Goal: Task Accomplishment & Management: Complete application form

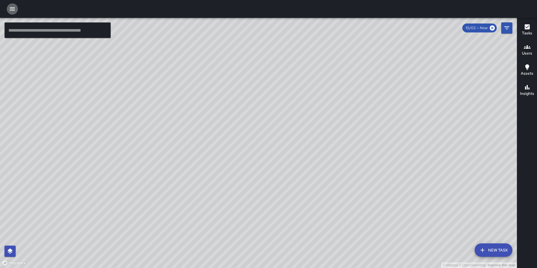
click at [10, 8] on icon "button" at bounding box center [12, 9] width 7 height 7
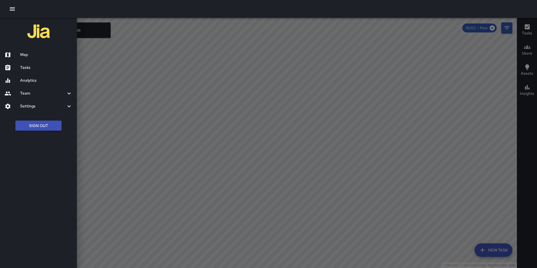
click at [20, 70] on h6 "Tasks" at bounding box center [46, 68] width 52 height 6
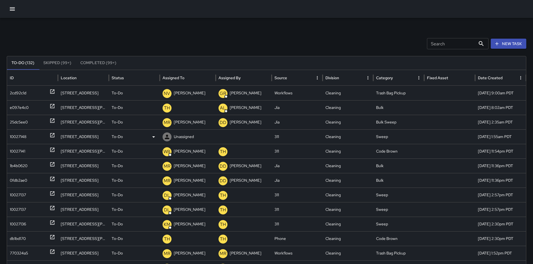
click at [16, 137] on div "10027148" at bounding box center [18, 137] width 17 height 14
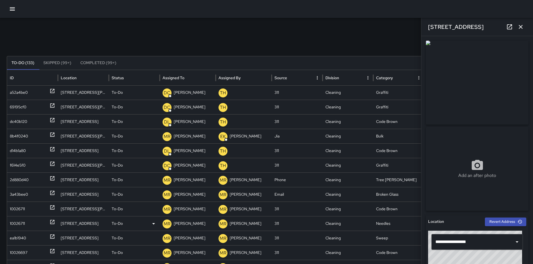
scroll to position [1234, 0]
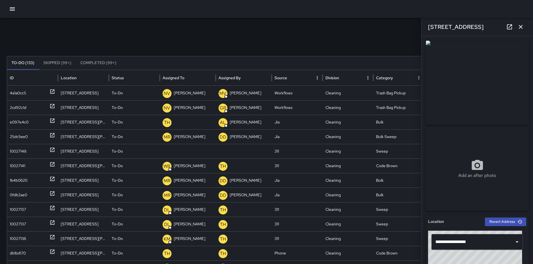
click at [191, 51] on div "Search Search New Task To-Do (133) Skipped (99+) Completed (99+) ID Location St…" at bounding box center [266, 177] width 533 height 318
click at [522, 30] on icon "button" at bounding box center [520, 27] width 7 height 7
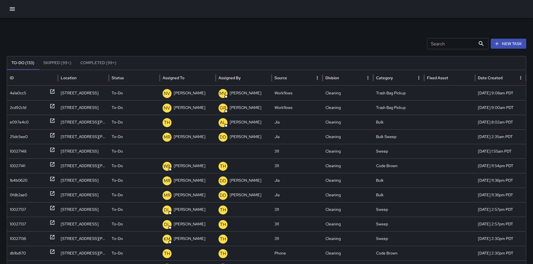
click at [13, 8] on icon "button" at bounding box center [12, 9] width 7 height 7
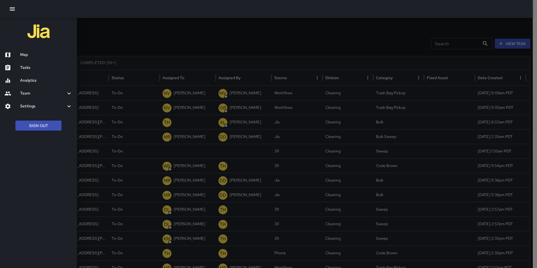
click at [29, 65] on h6 "Tasks" at bounding box center [46, 68] width 52 height 6
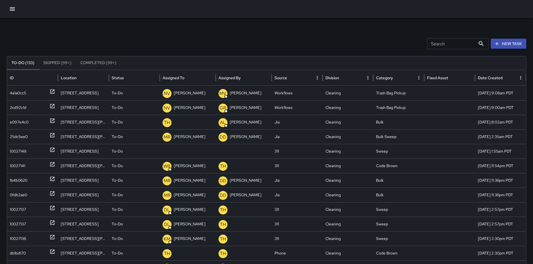
click at [17, 13] on div at bounding box center [266, 9] width 533 height 18
click at [15, 12] on button "button" at bounding box center [12, 8] width 11 height 11
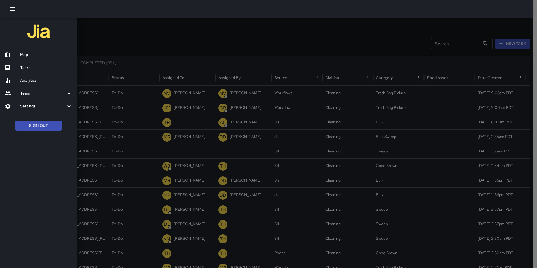
click at [21, 49] on div "Map" at bounding box center [38, 54] width 77 height 13
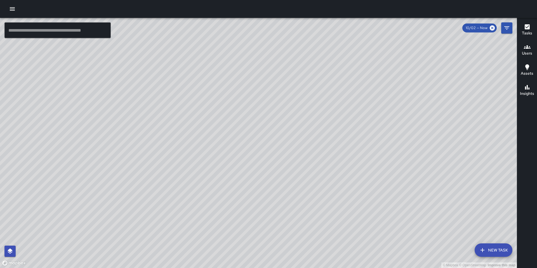
click at [13, 8] on icon "button" at bounding box center [12, 9] width 7 height 7
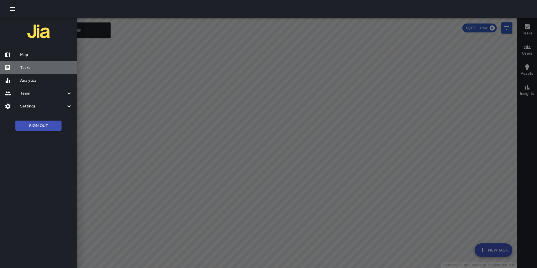
click at [30, 70] on h6 "Tasks" at bounding box center [46, 68] width 52 height 6
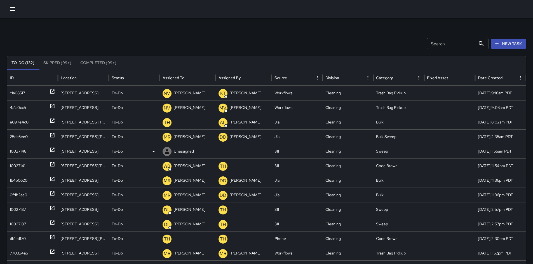
click at [17, 150] on div "10027148" at bounding box center [18, 151] width 17 height 14
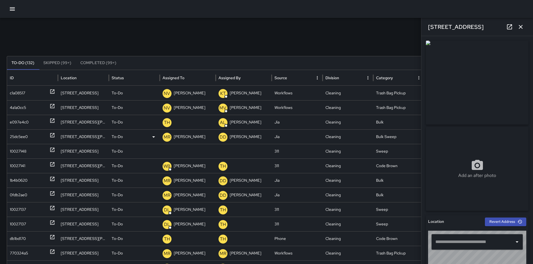
type input "**********"
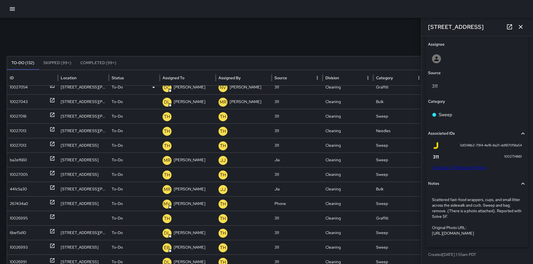
scroll to position [498, 0]
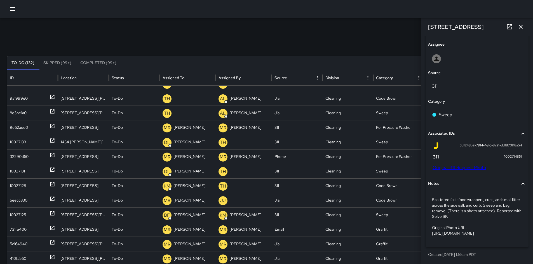
click at [517, 29] on button "button" at bounding box center [520, 26] width 11 height 11
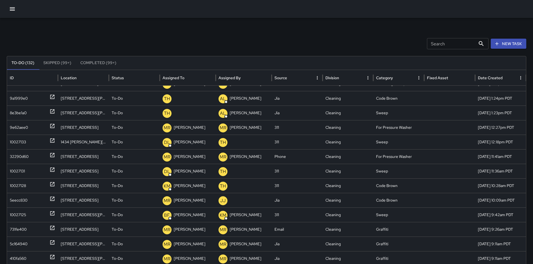
click at [517, 29] on div "Search Search New Task To-Do (132) Skipped (99+) Completed (99+) ID Location St…" at bounding box center [266, 177] width 533 height 318
click at [15, 99] on div "9a1999e0" at bounding box center [19, 98] width 18 height 14
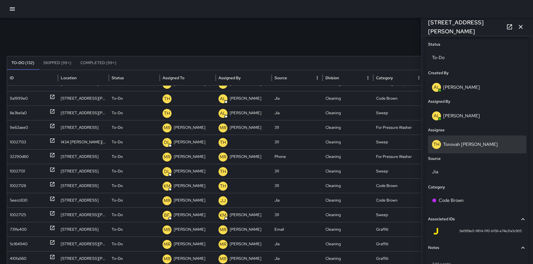
click at [455, 142] on p "Tonovah [PERSON_NAME]" at bounding box center [470, 144] width 55 height 6
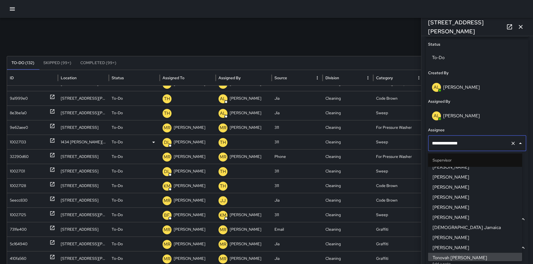
drag, startPoint x: 470, startPoint y: 145, endPoint x: 377, endPoint y: 138, distance: 93.4
click at [389, 137] on div "Search Search New Task To-Do (132) Skipped (99+) Completed (99+) ID Location St…" at bounding box center [266, 177] width 533 height 318
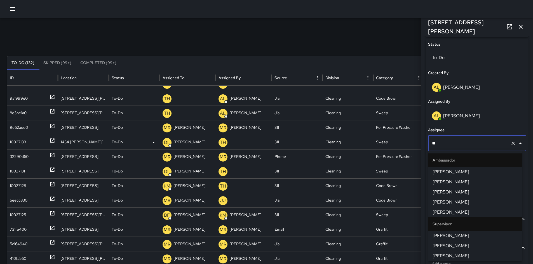
type input "***"
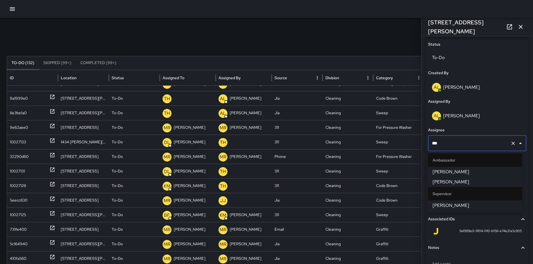
click at [428, 200] on li "Supervisor" at bounding box center [475, 193] width 94 height 13
click at [435, 203] on span "[PERSON_NAME]" at bounding box center [475, 205] width 85 height 7
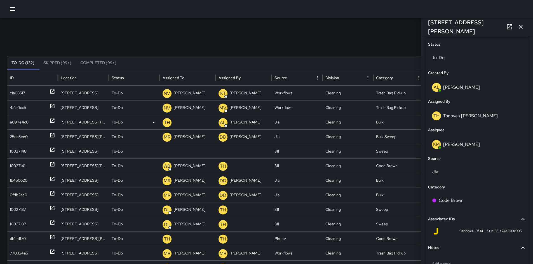
click at [17, 125] on div "e097e4c0" at bounding box center [19, 122] width 19 height 14
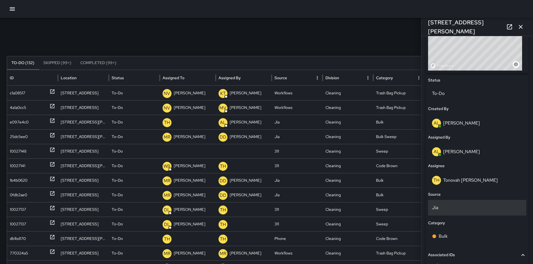
click at [446, 208] on p "Jia" at bounding box center [477, 207] width 90 height 7
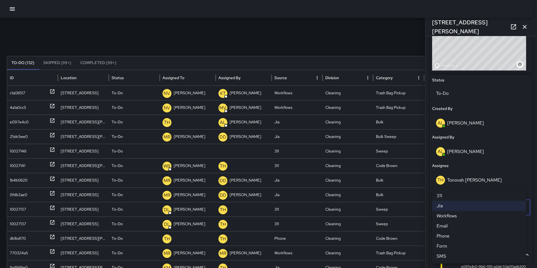
click at [495, 174] on div at bounding box center [268, 134] width 537 height 268
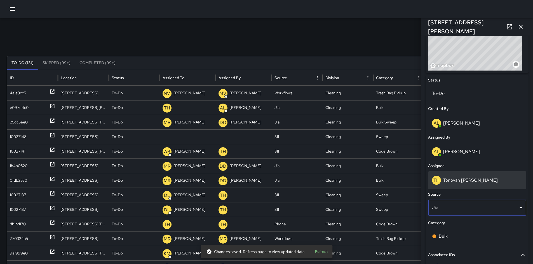
click at [463, 179] on p "Tonovah [PERSON_NAME]" at bounding box center [470, 180] width 55 height 6
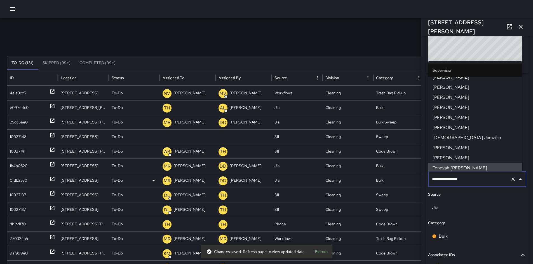
drag, startPoint x: 469, startPoint y: 178, endPoint x: 420, endPoint y: 176, distance: 48.7
click at [420, 176] on div "Search Search New Task To-Do (131) Skipped (99+) Completed (99+) ID Location St…" at bounding box center [266, 177] width 533 height 318
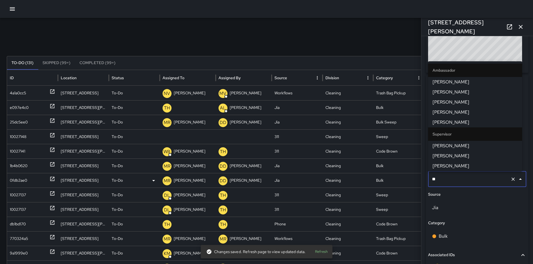
type input "***"
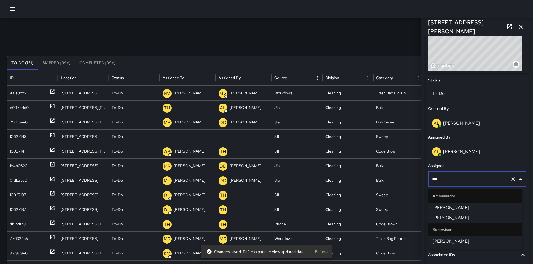
click at [458, 218] on span "[PERSON_NAME]" at bounding box center [475, 217] width 85 height 7
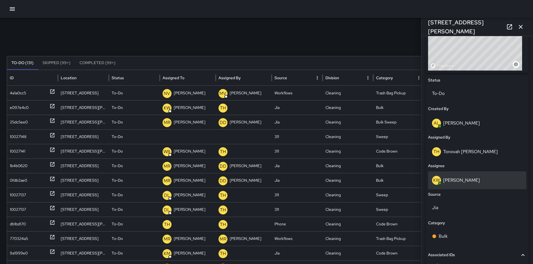
click at [446, 182] on p "[PERSON_NAME]" at bounding box center [461, 180] width 37 height 6
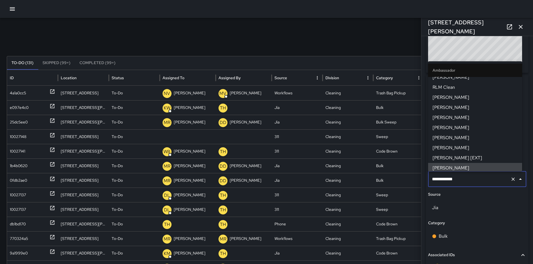
drag, startPoint x: 461, startPoint y: 179, endPoint x: 435, endPoint y: 180, distance: 26.1
click at [435, 180] on input "**********" at bounding box center [470, 179] width 78 height 11
type input "*"
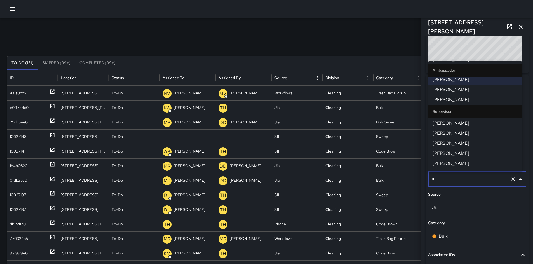
click at [453, 152] on span "[PERSON_NAME]" at bounding box center [475, 153] width 85 height 7
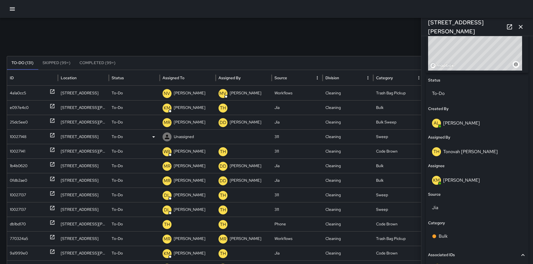
click at [32, 135] on div "10027148" at bounding box center [32, 137] width 45 height 14
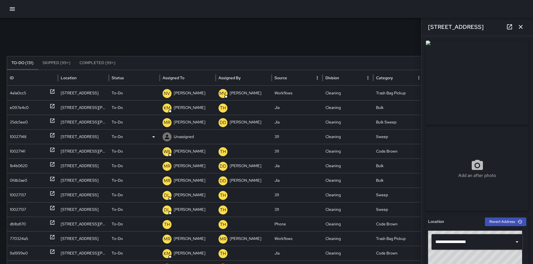
click at [182, 141] on p "Unassigned" at bounding box center [184, 137] width 20 height 14
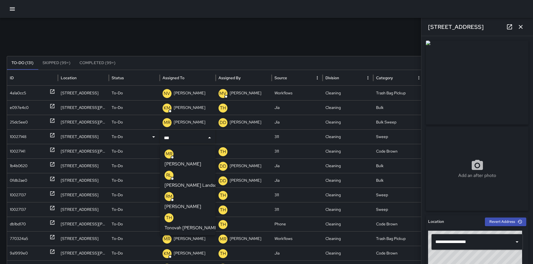
type input "****"
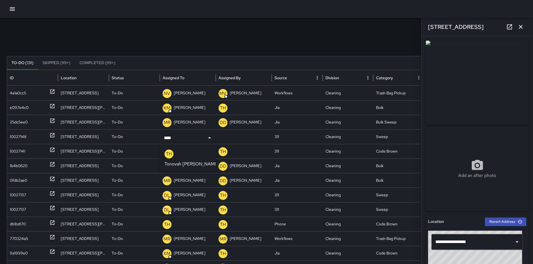
click at [196, 161] on p "Tonovah [PERSON_NAME]" at bounding box center [192, 164] width 55 height 7
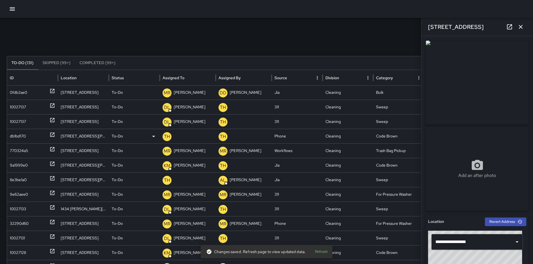
click at [11, 135] on div "db1bd170" at bounding box center [18, 136] width 16 height 14
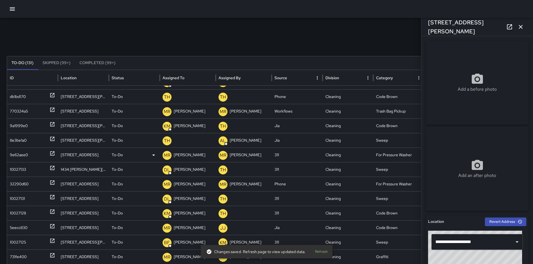
click at [17, 158] on div "9e62aee0" at bounding box center [19, 155] width 18 height 14
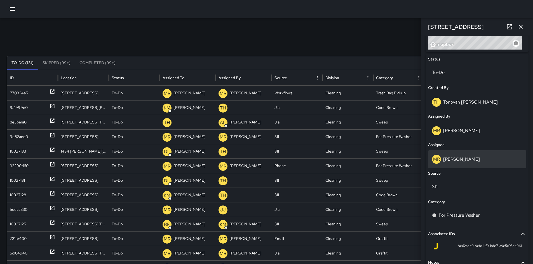
click at [454, 161] on p "[PERSON_NAME]" at bounding box center [461, 159] width 37 height 6
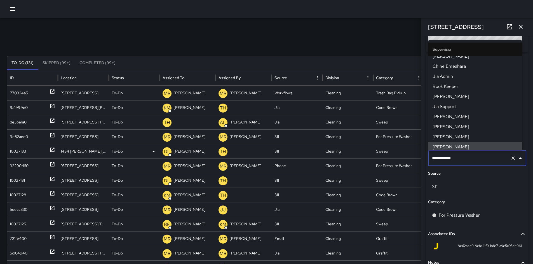
drag, startPoint x: 459, startPoint y: 159, endPoint x: 405, endPoint y: 150, distance: 55.1
click at [408, 150] on div "Search Search New Task To-Do (131) Skipped (99+) Completed (99+) ID Location St…" at bounding box center [266, 177] width 533 height 318
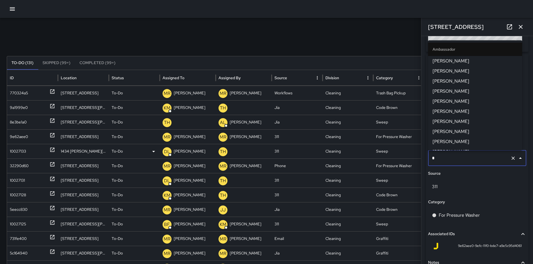
type input "**"
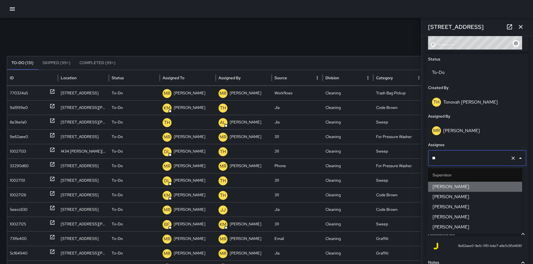
click at [434, 187] on span "[PERSON_NAME]" at bounding box center [475, 186] width 85 height 7
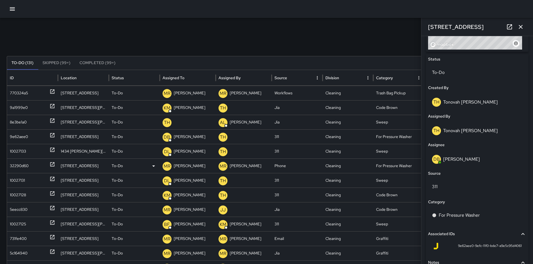
click at [18, 163] on div "32290d60" at bounding box center [19, 166] width 19 height 14
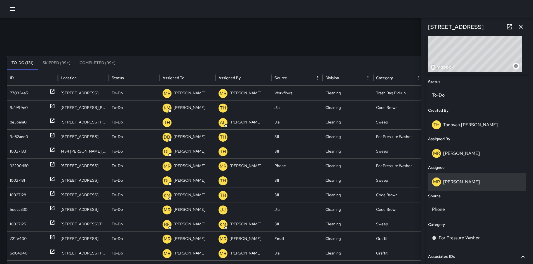
click at [462, 179] on p "[PERSON_NAME]" at bounding box center [461, 182] width 37 height 6
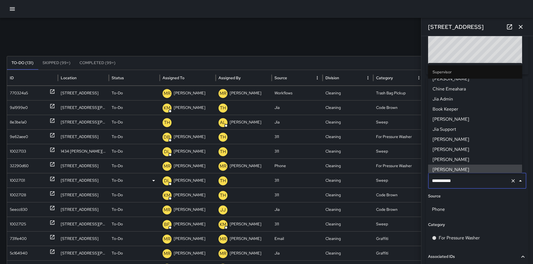
drag, startPoint x: 448, startPoint y: 178, endPoint x: 397, endPoint y: 177, distance: 51.8
click at [397, 177] on div "Search Search New Task To-Do (131) Skipped (99+) Completed (99+) ID Location St…" at bounding box center [266, 177] width 533 height 318
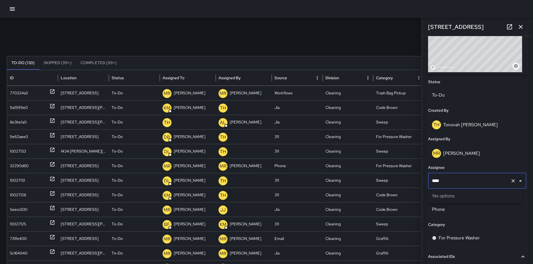
drag, startPoint x: 444, startPoint y: 183, endPoint x: 430, endPoint y: 183, distance: 14.0
click at [431, 183] on input "****" at bounding box center [470, 180] width 78 height 11
type input "**"
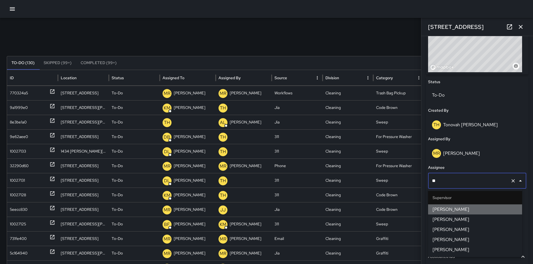
click at [459, 207] on span "[PERSON_NAME]" at bounding box center [475, 209] width 85 height 7
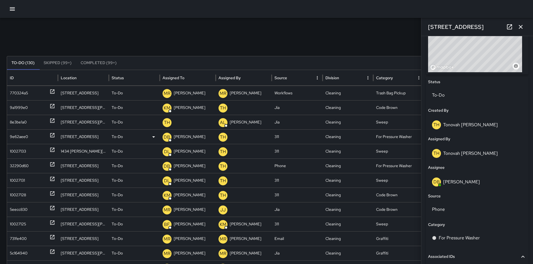
click at [20, 134] on div "9e62aee0" at bounding box center [19, 137] width 18 height 14
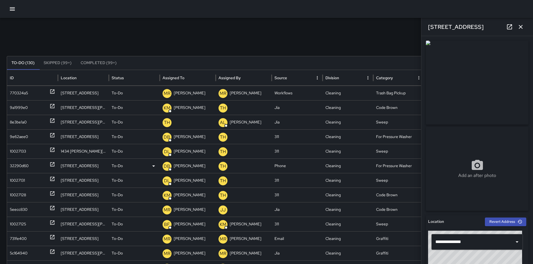
click at [32, 166] on div "32290d60" at bounding box center [32, 166] width 45 height 14
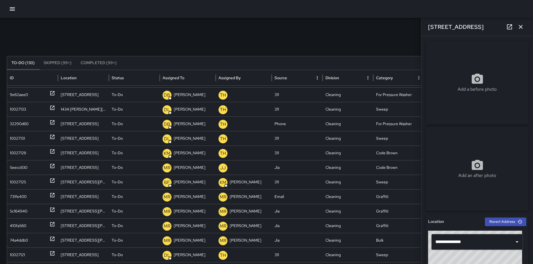
click at [1, 196] on div "Search Search New Task To-Do (130) Skipped (99+) Completed (99+) ID Location St…" at bounding box center [266, 177] width 533 height 318
click at [13, 196] on div "731fe400" at bounding box center [18, 196] width 17 height 14
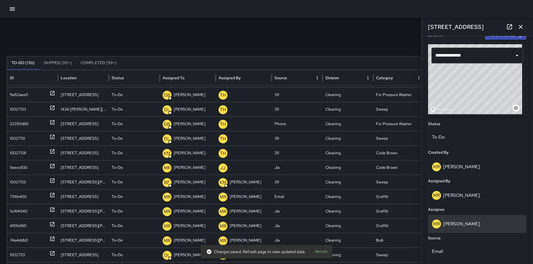
click at [459, 217] on div "MR Maria Rosas" at bounding box center [477, 224] width 98 height 18
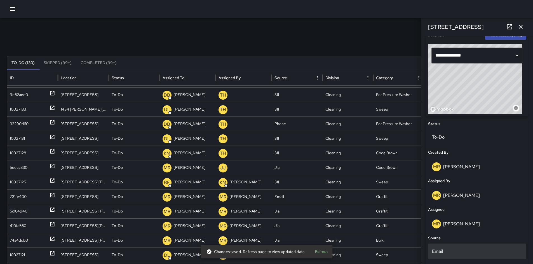
click at [467, 246] on div "Email" at bounding box center [477, 251] width 98 height 16
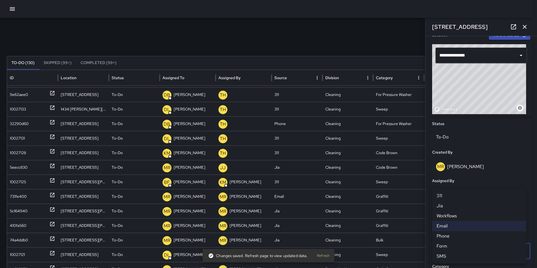
click at [479, 175] on div at bounding box center [268, 134] width 537 height 268
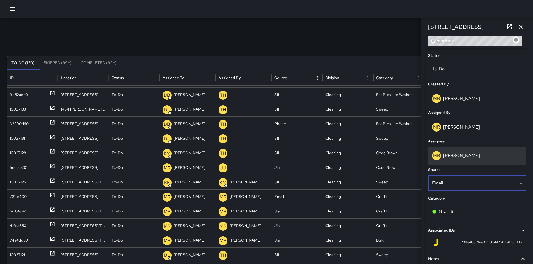
click at [458, 158] on p "[PERSON_NAME]" at bounding box center [461, 156] width 37 height 6
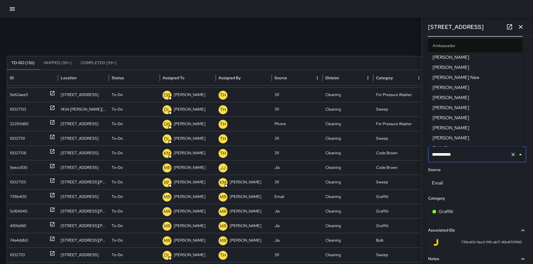
scroll to position [532, 0]
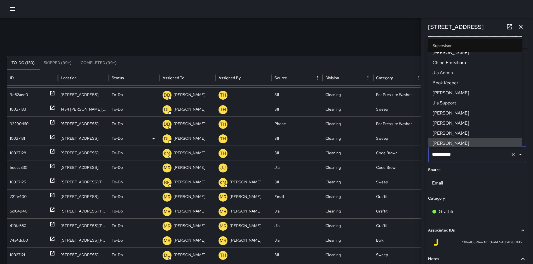
drag, startPoint x: 461, startPoint y: 156, endPoint x: 405, endPoint y: 145, distance: 56.3
click at [406, 144] on div "Search Search New Task To-Do (130) Skipped (99+) Completed (99+) ID Location St…" at bounding box center [266, 177] width 533 height 318
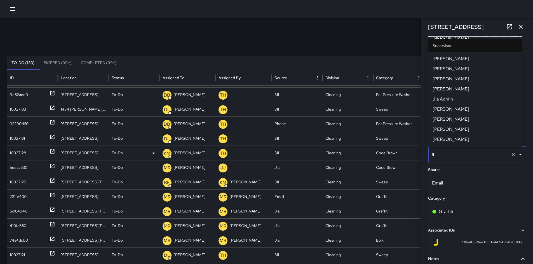
scroll to position [0, 0]
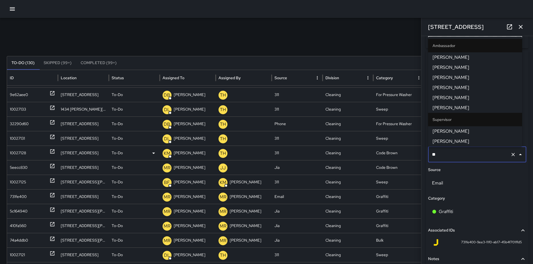
type input "***"
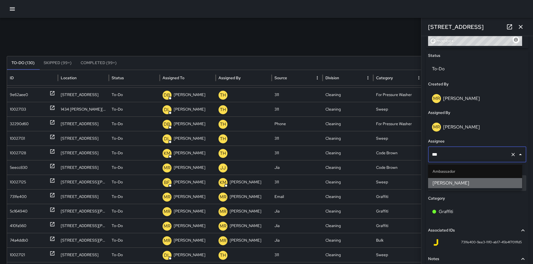
click at [450, 181] on span "[PERSON_NAME]" at bounding box center [475, 183] width 85 height 7
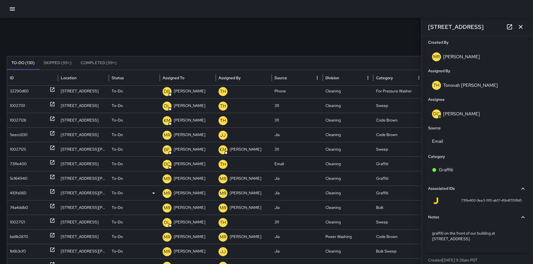
scroll to position [253, 0]
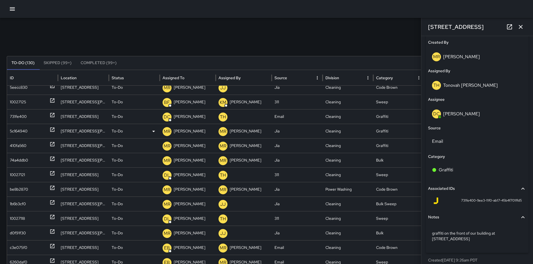
click at [16, 135] on div "5c164940" at bounding box center [19, 131] width 18 height 14
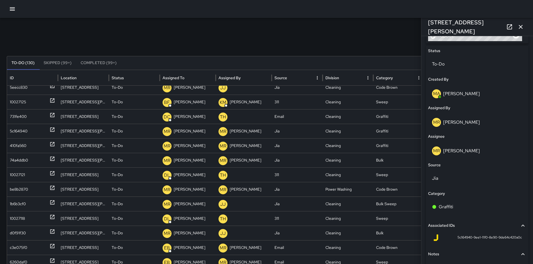
scroll to position [192, 0]
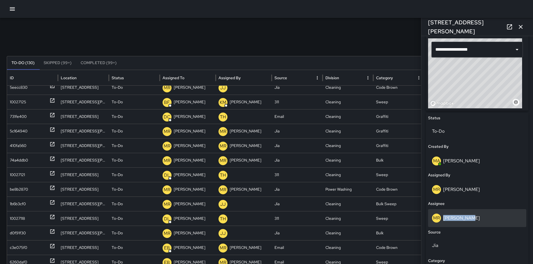
click at [474, 214] on div "MR Maria Rosas" at bounding box center [477, 218] width 90 height 9
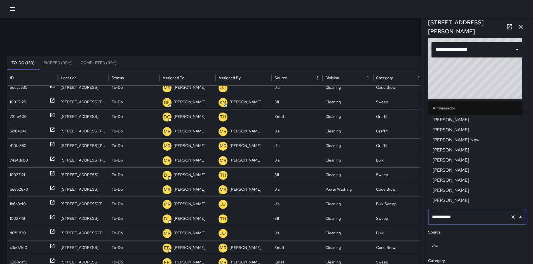
scroll to position [532, 0]
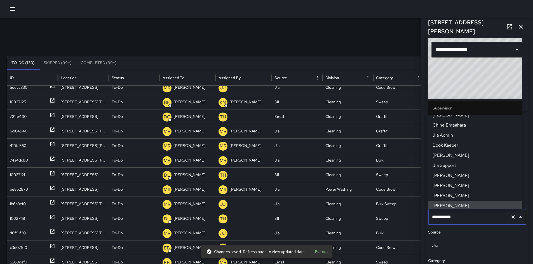
click at [468, 207] on span "[PERSON_NAME]" at bounding box center [475, 205] width 85 height 7
drag, startPoint x: 466, startPoint y: 216, endPoint x: 405, endPoint y: 208, distance: 61.8
click at [405, 208] on div "Search Search New Task To-Do (130) Skipped (99+) Completed (99+) ID Location St…" at bounding box center [266, 177] width 533 height 318
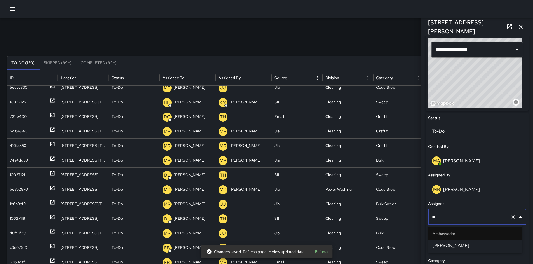
type input "***"
click at [449, 240] on li "Ambassador" at bounding box center [475, 233] width 94 height 13
click at [451, 242] on span "[PERSON_NAME]" at bounding box center [475, 245] width 85 height 7
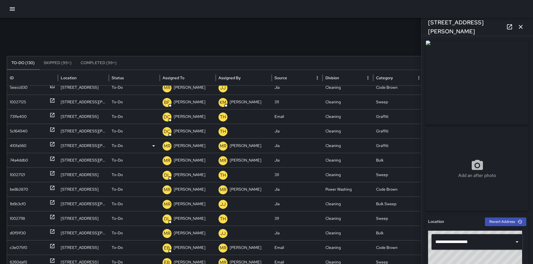
click at [28, 145] on div "410fa560" at bounding box center [32, 146] width 45 height 14
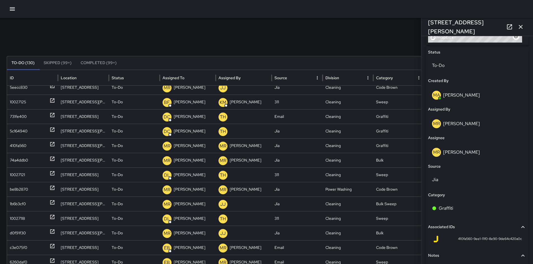
scroll to position [296, 0]
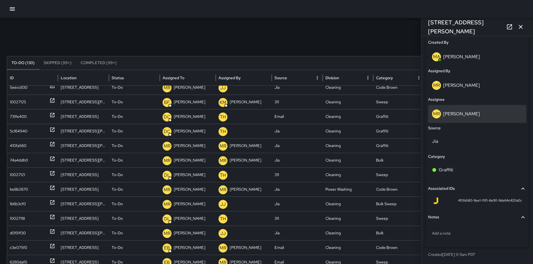
click at [463, 112] on p "[PERSON_NAME]" at bounding box center [461, 114] width 37 height 6
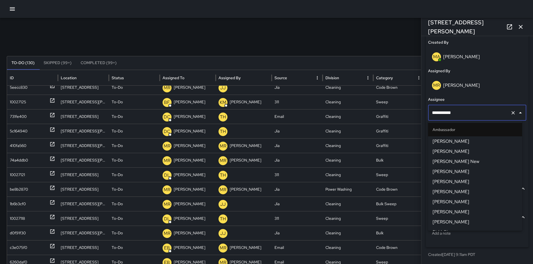
scroll to position [532, 0]
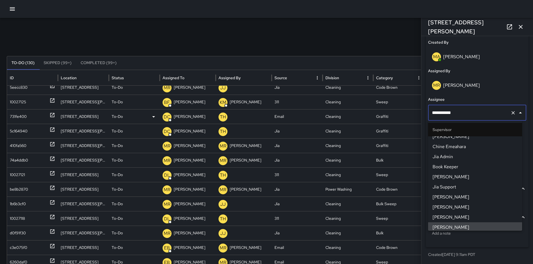
drag, startPoint x: 460, startPoint y: 113, endPoint x: 414, endPoint y: 110, distance: 46.8
click at [414, 110] on div "Search Search New Task To-Do (130) Skipped (99+) Completed (99+) ID Location St…" at bounding box center [266, 177] width 533 height 318
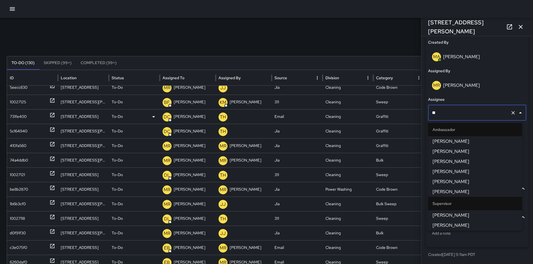
type input "***"
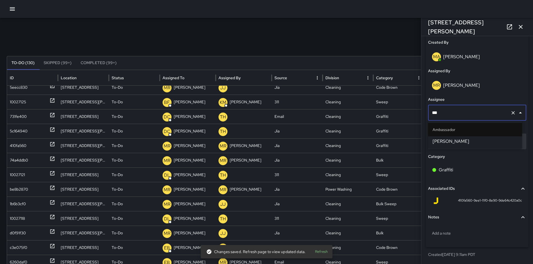
click at [451, 139] on span "[PERSON_NAME]" at bounding box center [475, 141] width 85 height 7
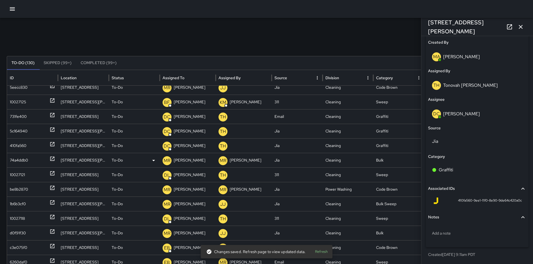
drag, startPoint x: 20, startPoint y: 160, endPoint x: 24, endPoint y: 161, distance: 3.7
click at [20, 161] on div "74a4ddb0" at bounding box center [19, 160] width 18 height 14
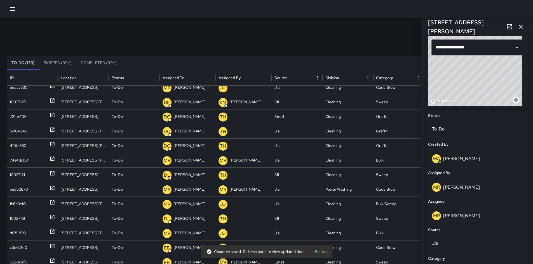
scroll to position [135, 0]
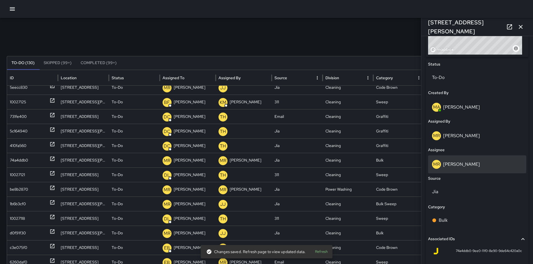
click at [459, 164] on p "[PERSON_NAME]" at bounding box center [461, 164] width 37 height 6
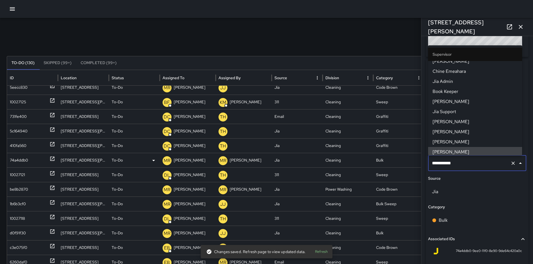
drag, startPoint x: 466, startPoint y: 163, endPoint x: 416, endPoint y: 158, distance: 50.6
click at [416, 158] on div "Search Search New Task To-Do (130) Skipped (99+) Completed (99+) ID Location St…" at bounding box center [266, 177] width 533 height 318
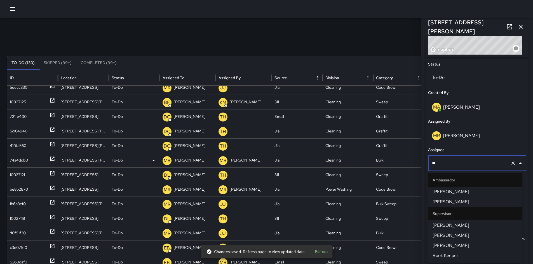
type input "***"
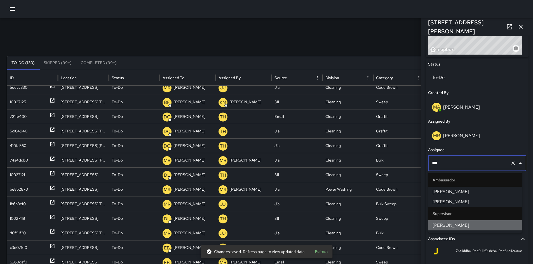
click at [446, 226] on span "[PERSON_NAME]" at bounding box center [475, 225] width 85 height 7
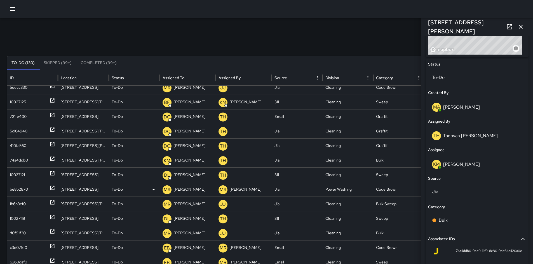
scroll to position [255, 0]
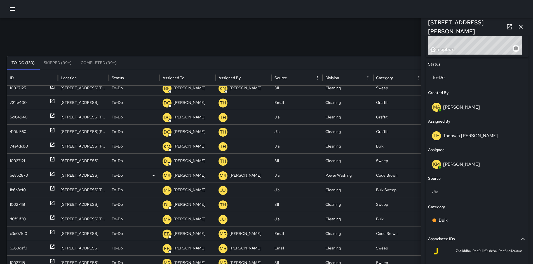
click at [15, 175] on div "be8b2870" at bounding box center [19, 175] width 18 height 14
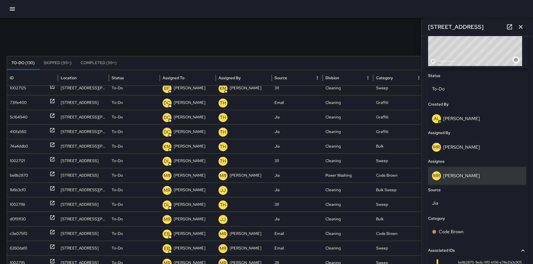
click at [469, 177] on div "MR Maria Rosas" at bounding box center [477, 175] width 90 height 9
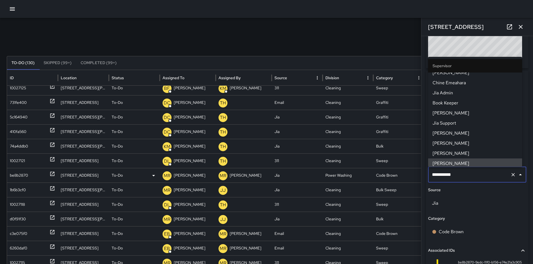
drag, startPoint x: 452, startPoint y: 172, endPoint x: 409, endPoint y: 171, distance: 43.4
click at [417, 171] on div "Search Search New Task To-Do (130) Skipped (99+) Completed (99+) ID Location St…" at bounding box center [266, 177] width 533 height 318
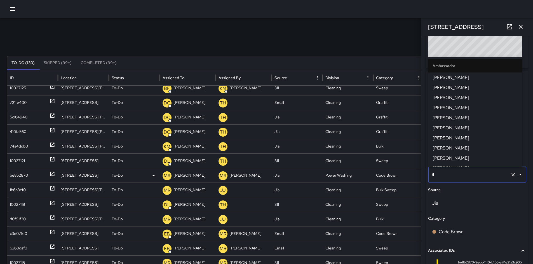
type input "**"
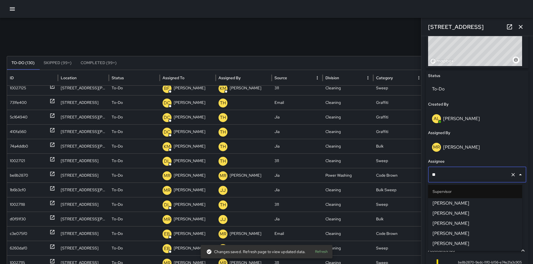
click at [458, 206] on span "[PERSON_NAME]" at bounding box center [475, 203] width 85 height 7
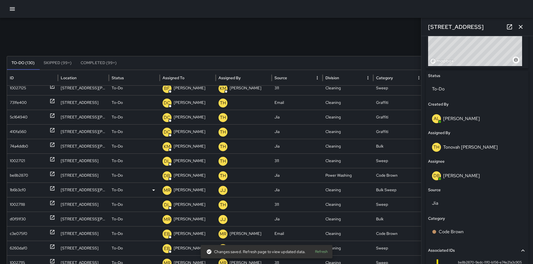
click at [22, 191] on div "1b6b3cf0" at bounding box center [18, 190] width 16 height 14
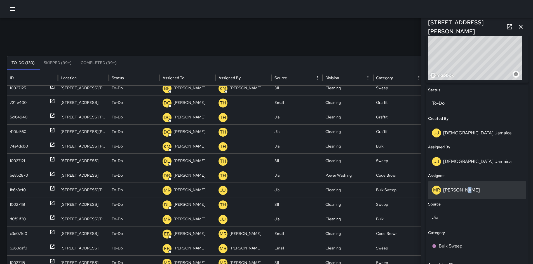
click at [463, 189] on p "[PERSON_NAME]" at bounding box center [461, 190] width 37 height 6
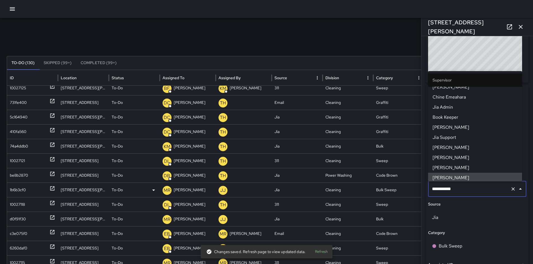
drag, startPoint x: 459, startPoint y: 191, endPoint x: 394, endPoint y: 189, distance: 65.8
click at [400, 190] on div "Search Search New Task To-Do (130) Skipped (99+) Completed (99+) ID Location St…" at bounding box center [266, 177] width 533 height 318
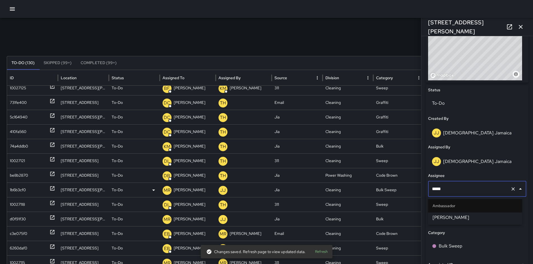
type input "******"
click at [446, 220] on span "[PERSON_NAME]" at bounding box center [475, 217] width 85 height 7
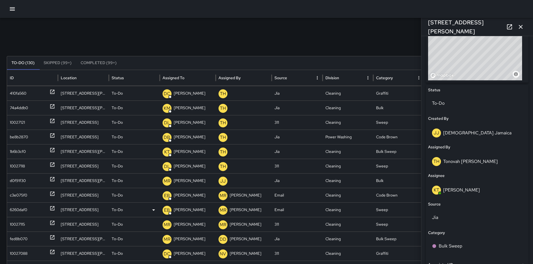
scroll to position [313, 0]
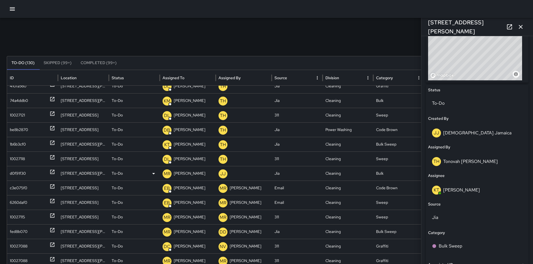
click at [16, 173] on div "d0f91f30" at bounding box center [18, 173] width 16 height 14
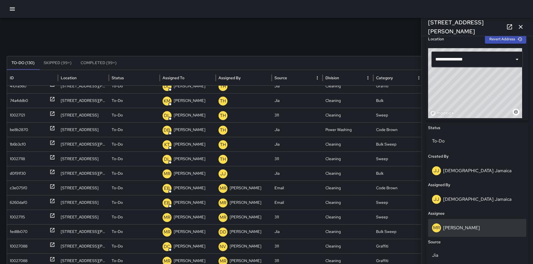
scroll to position [184, 0]
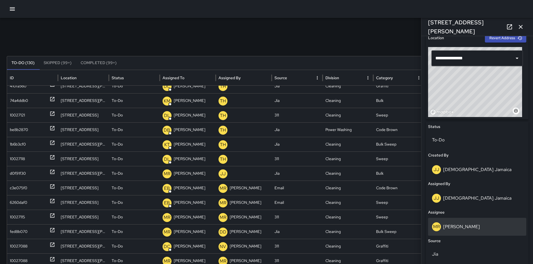
click at [465, 224] on p "[PERSON_NAME]" at bounding box center [461, 227] width 37 height 6
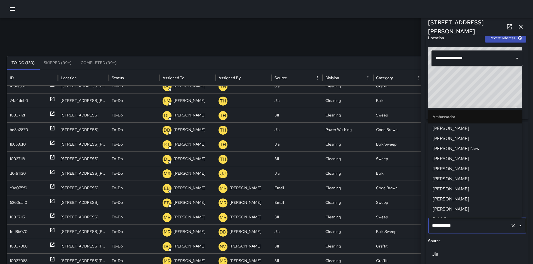
scroll to position [532, 0]
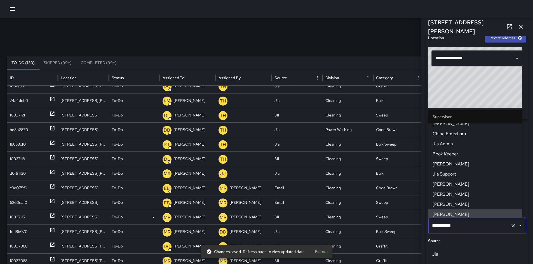
drag, startPoint x: 463, startPoint y: 229, endPoint x: 409, endPoint y: 220, distance: 54.5
click at [413, 222] on div "Search Search New Task To-Do (130) Skipped (99+) Completed (99+) ID Location St…" at bounding box center [266, 177] width 533 height 318
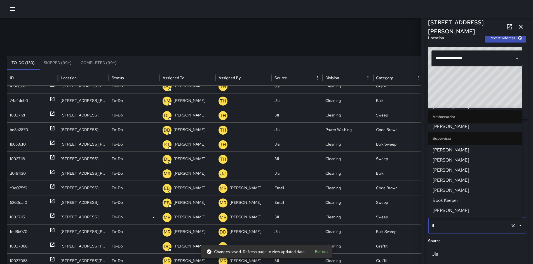
scroll to position [0, 0]
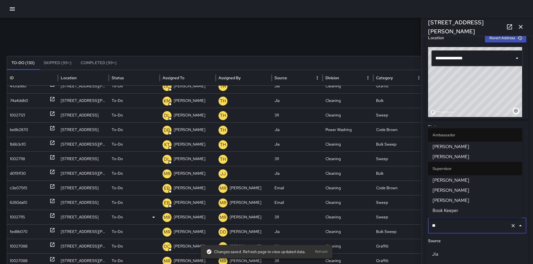
type input "***"
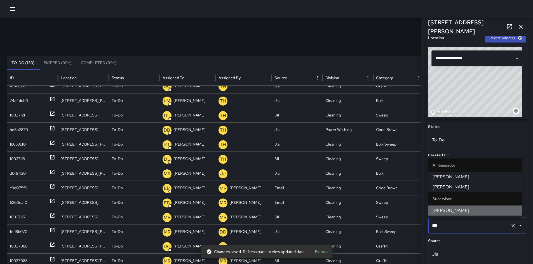
click at [442, 213] on span "[PERSON_NAME]" at bounding box center [475, 210] width 85 height 7
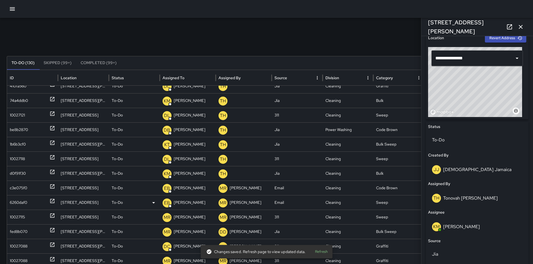
scroll to position [314, 0]
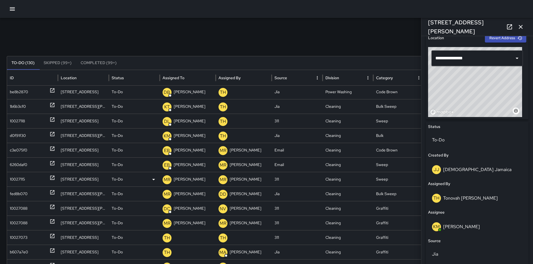
click at [13, 178] on div "10027115" at bounding box center [17, 179] width 15 height 14
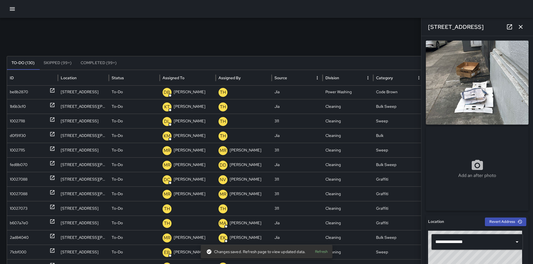
scroll to position [354, 0]
drag, startPoint x: 339, startPoint y: 36, endPoint x: 357, endPoint y: 36, distance: 18.2
click at [339, 36] on div "Search Search New Task To-Do (130) Skipped (99+) Completed (99+) ID Location St…" at bounding box center [266, 177] width 533 height 318
click at [521, 27] on icon "button" at bounding box center [520, 27] width 7 height 7
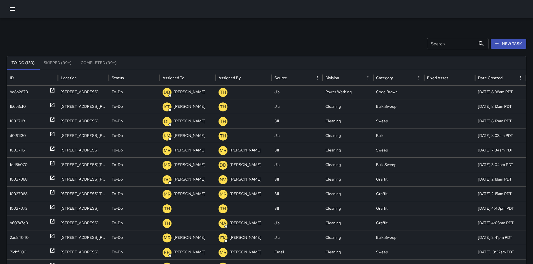
click at [439, 46] on input "Search" at bounding box center [451, 43] width 49 height 11
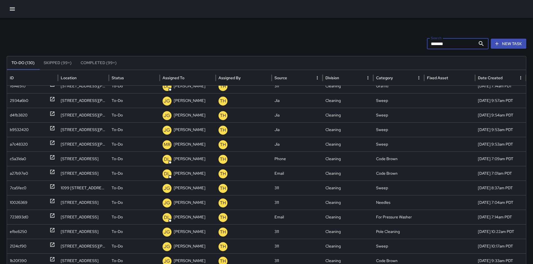
scroll to position [672, 0]
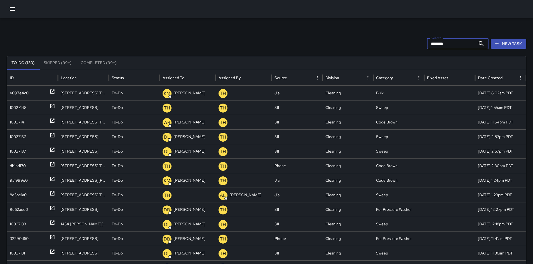
drag, startPoint x: 451, startPoint y: 45, endPoint x: 394, endPoint y: 40, distance: 56.4
click at [396, 40] on div "Search ******* Search New Task" at bounding box center [267, 43] width 520 height 11
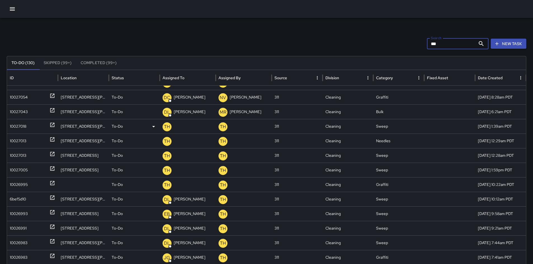
type input "***"
click at [17, 125] on div "10027018" at bounding box center [18, 126] width 17 height 14
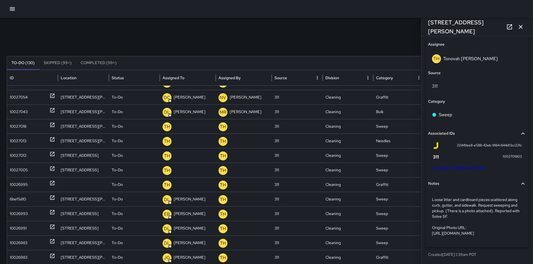
click at [453, 165] on link "Original 311 Request Photo" at bounding box center [459, 168] width 53 height 6
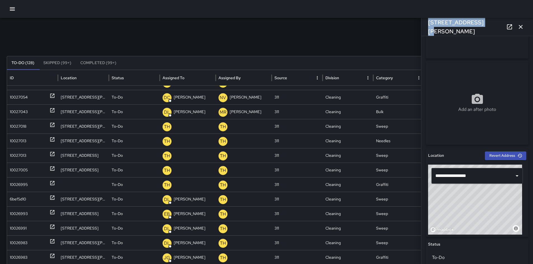
drag, startPoint x: 473, startPoint y: 25, endPoint x: 427, endPoint y: 25, distance: 46.7
click at [427, 25] on div "[STREET_ADDRESS][PERSON_NAME]" at bounding box center [477, 27] width 112 height 18
copy h6 "[STREET_ADDRESS][PERSON_NAME]"
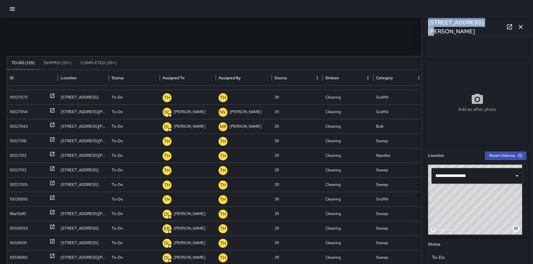
scroll to position [214, 0]
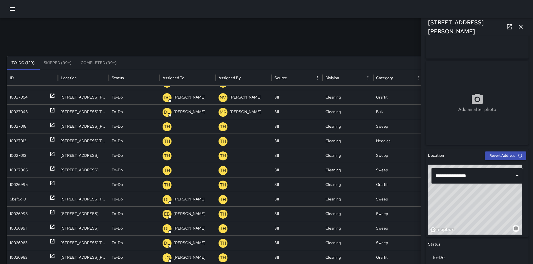
drag, startPoint x: 304, startPoint y: 30, endPoint x: 308, endPoint y: 35, distance: 5.9
click at [304, 31] on div "Search *** Search New Task To-Do (129) Skipped (99+) Completed (99+) ID Locatio…" at bounding box center [266, 177] width 533 height 318
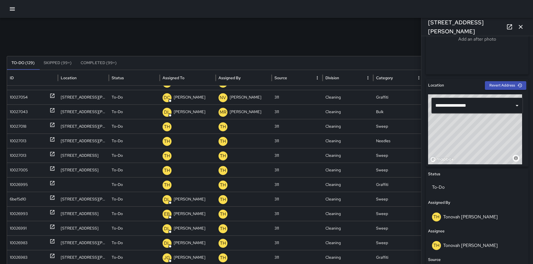
scroll to position [98, 0]
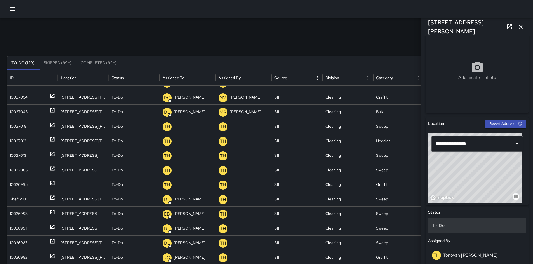
click at [457, 223] on p "To-Do" at bounding box center [477, 225] width 90 height 7
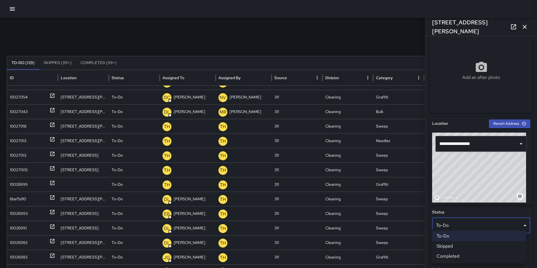
click at [459, 244] on li "Skipped" at bounding box center [479, 246] width 94 height 10
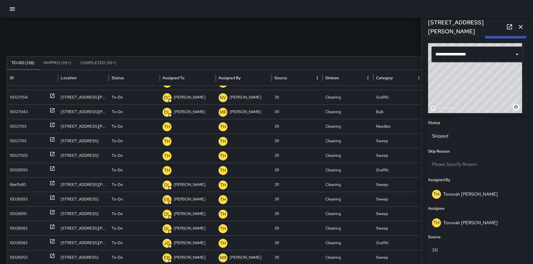
scroll to position [202, 0]
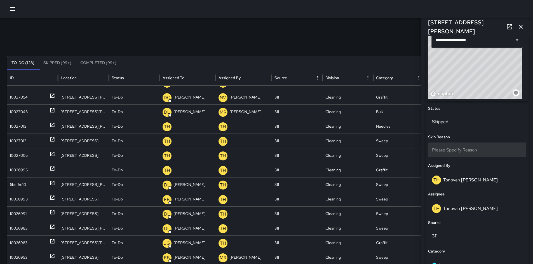
click at [441, 148] on span "Please Specify Reason" at bounding box center [454, 150] width 45 height 6
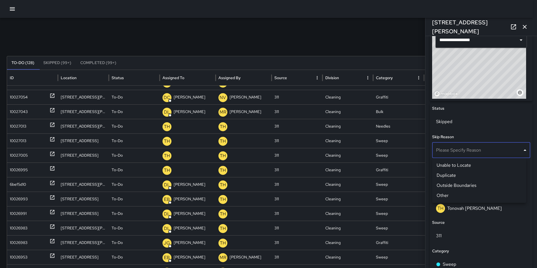
click at [462, 193] on li "Other" at bounding box center [479, 196] width 94 height 10
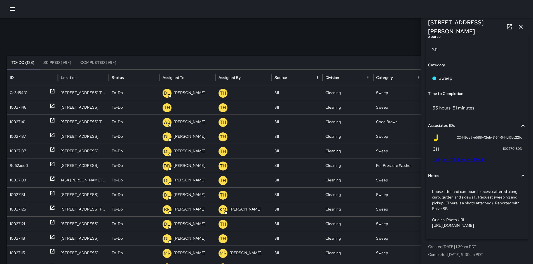
scroll to position [0, 0]
click at [524, 24] on button "button" at bounding box center [520, 26] width 11 height 11
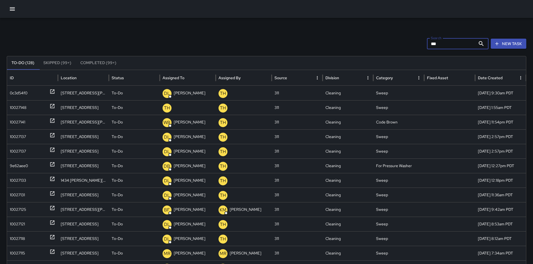
click at [451, 42] on input "***" at bounding box center [451, 43] width 49 height 11
click at [186, 19] on div "Search *** Search New Task To-Do (128) Skipped (99+) Completed (99+) ID Locatio…" at bounding box center [266, 177] width 533 height 318
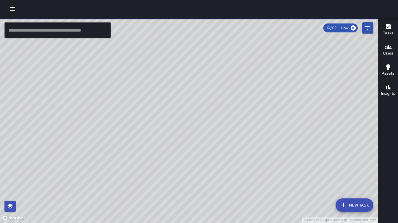
click at [16, 13] on div at bounding box center [199, 9] width 398 height 18
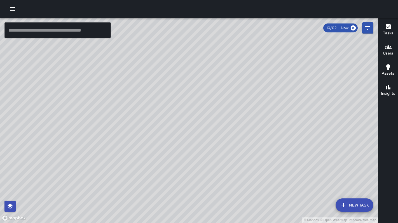
click at [15, 12] on button "button" at bounding box center [12, 8] width 11 height 11
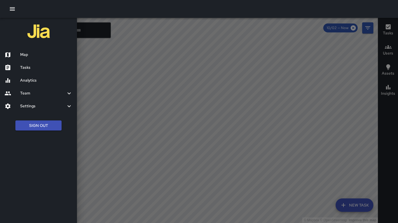
click at [25, 66] on h6 "Tasks" at bounding box center [46, 68] width 52 height 6
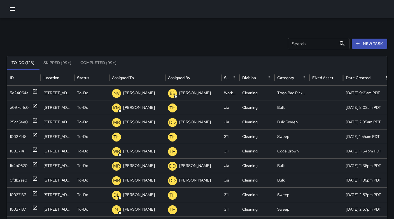
click at [373, 41] on button "New Task" at bounding box center [369, 44] width 36 height 10
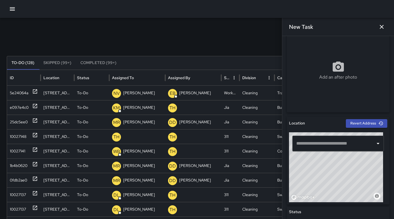
scroll to position [116, 0]
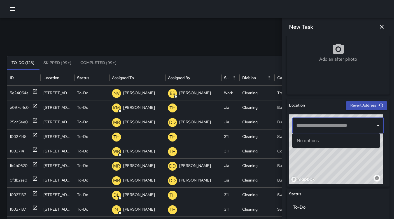
click at [310, 128] on input "text" at bounding box center [334, 125] width 78 height 11
paste input "**********"
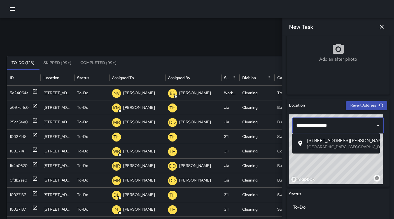
click at [314, 144] on p "[GEOGRAPHIC_DATA], [GEOGRAPHIC_DATA], [GEOGRAPHIC_DATA]" at bounding box center [341, 147] width 68 height 6
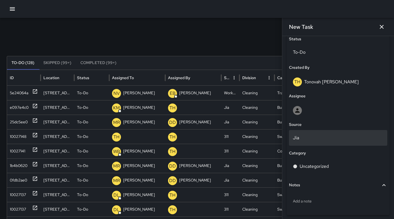
scroll to position [278, 0]
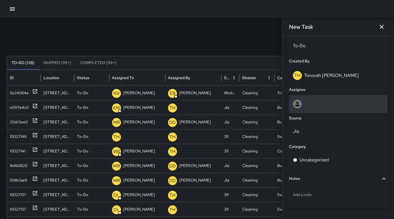
type input "**********"
click at [306, 102] on div at bounding box center [338, 104] width 90 height 9
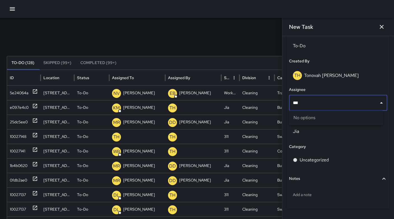
type input "**"
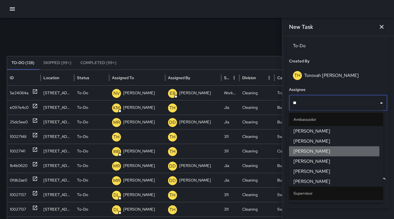
click at [303, 152] on span "[PERSON_NAME]" at bounding box center [335, 151] width 85 height 7
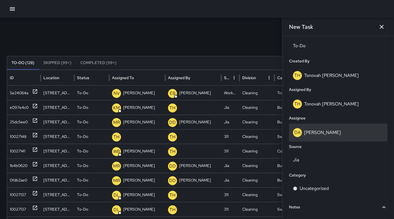
click at [314, 131] on p "[PERSON_NAME]" at bounding box center [322, 133] width 37 height 6
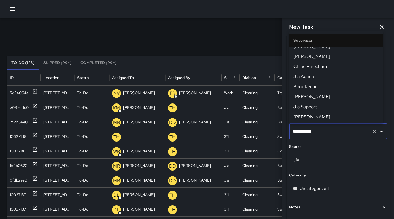
scroll to position [0, 0]
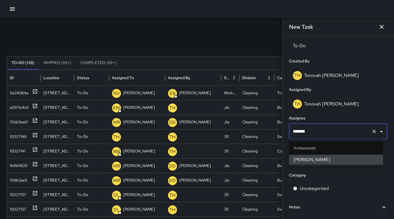
type input "*****"
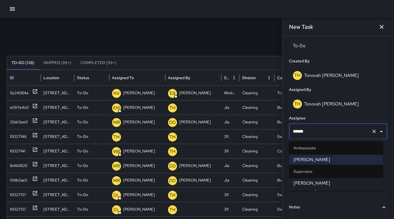
click at [313, 183] on span "[PERSON_NAME]" at bounding box center [335, 183] width 85 height 7
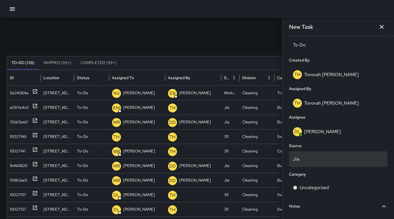
scroll to position [279, 0]
click at [313, 162] on div "Jia" at bounding box center [338, 159] width 98 height 16
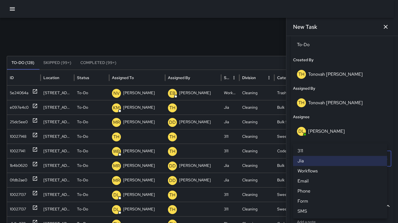
click at [306, 149] on li "311" at bounding box center [340, 151] width 94 height 10
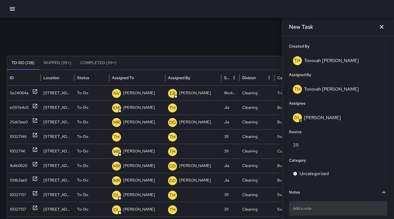
scroll to position [322, 0]
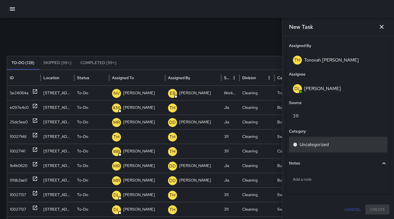
click at [313, 145] on p "Uncategorized" at bounding box center [313, 144] width 29 height 7
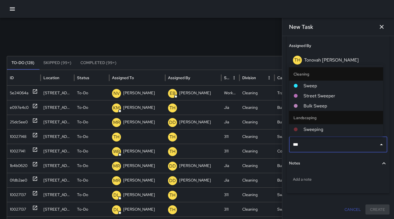
type input "****"
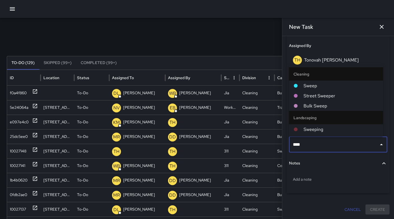
click at [319, 84] on span "Sweep" at bounding box center [340, 86] width 75 height 7
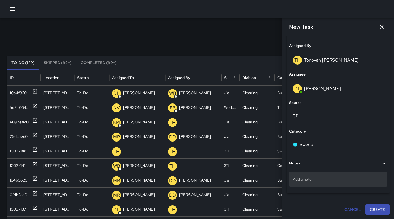
click at [313, 182] on p "Add a note" at bounding box center [338, 180] width 90 height 6
click at [312, 180] on p "Add a note" at bounding box center [338, 180] width 90 height 6
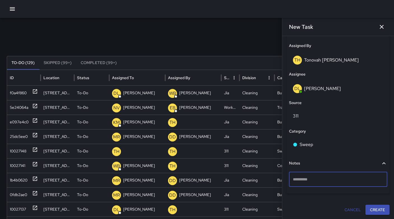
type textarea "**********"
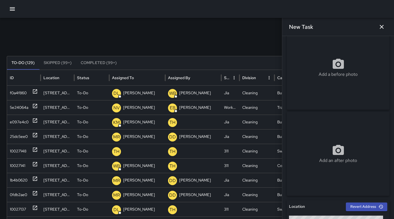
scroll to position [0, 0]
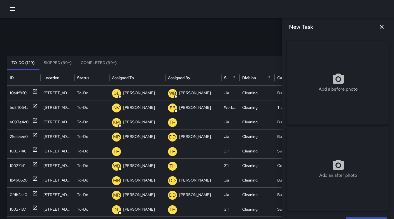
click at [327, 72] on div "Add a before photo" at bounding box center [338, 82] width 103 height 20
type input "**********"
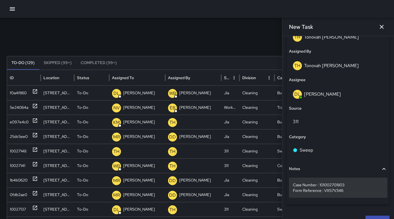
scroll to position [327, 0]
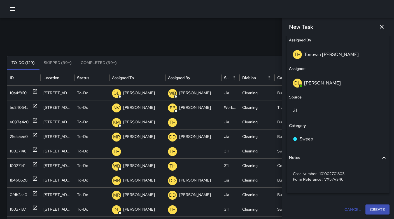
click at [380, 217] on div "**********" at bounding box center [338, 127] width 112 height 183
click at [372, 211] on button "Create" at bounding box center [377, 210] width 24 height 10
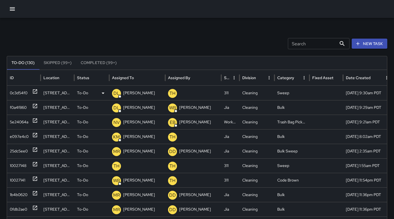
click at [17, 92] on div "0c3d54f0" at bounding box center [19, 93] width 18 height 14
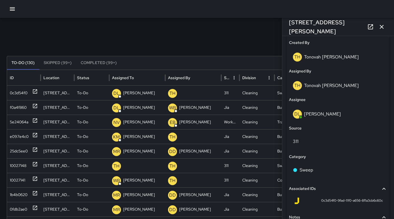
scroll to position [346, 0]
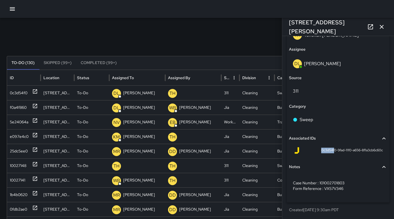
drag, startPoint x: 318, startPoint y: 151, endPoint x: 329, endPoint y: 150, distance: 11.2
click at [329, 150] on div "0c3d54f0-9fad-11f0-a656-8f1a3cb6c60c" at bounding box center [337, 150] width 89 height 7
copy span "0c3d54f"
click at [311, 154] on div "0c3d54f0-9fad-11f0-a656-8f1a3cb6c60c" at bounding box center [338, 151] width 98 height 13
drag, startPoint x: 316, startPoint y: 150, endPoint x: 330, endPoint y: 150, distance: 14.6
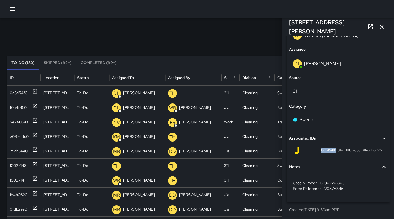
click at [330, 150] on span "0c3d54f0-9fad-11f0-a656-8f1a3cb6c60c" at bounding box center [352, 151] width 62 height 6
copy span "0c3d54f0"
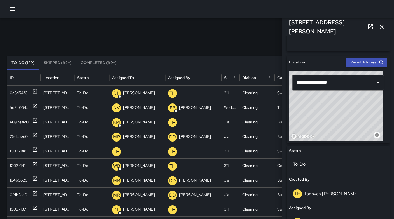
scroll to position [159, 0]
